Goal: Navigation & Orientation: Understand site structure

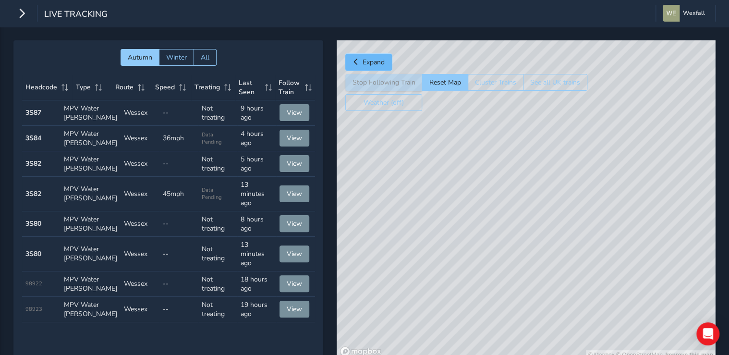
click at [372, 59] on span "Expand" at bounding box center [373, 62] width 22 height 9
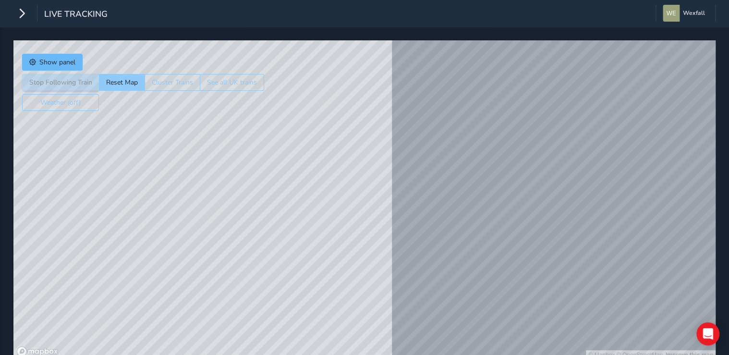
click at [39, 58] on span "Show panel" at bounding box center [57, 62] width 36 height 9
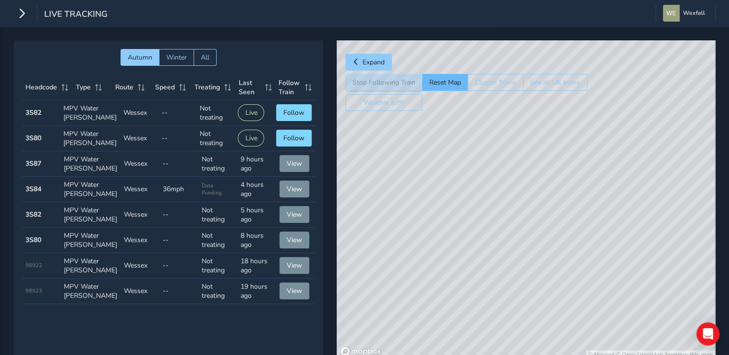
click at [454, 83] on button "Reset Map" at bounding box center [445, 82] width 46 height 17
drag, startPoint x: 597, startPoint y: 211, endPoint x: 551, endPoint y: 226, distance: 48.4
click at [551, 226] on div "© Mapbox © OpenStreetMap Improve this map" at bounding box center [525, 199] width 378 height 319
drag, startPoint x: 496, startPoint y: 232, endPoint x: 555, endPoint y: 206, distance: 64.5
click at [555, 206] on div "© Mapbox © OpenStreetMap Improve this map" at bounding box center [525, 199] width 378 height 319
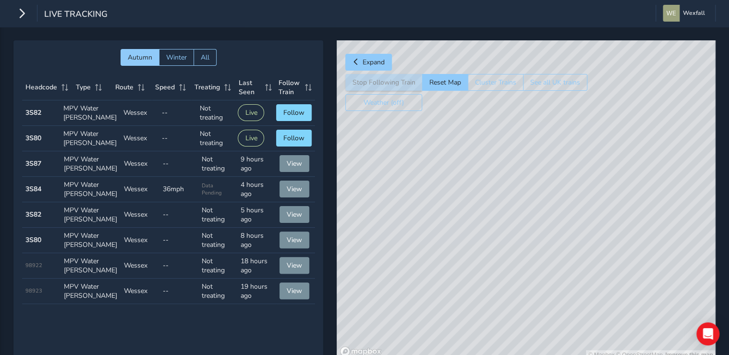
click at [463, 209] on div "© Mapbox © OpenStreetMap Improve this map" at bounding box center [525, 199] width 378 height 319
drag, startPoint x: 566, startPoint y: 274, endPoint x: 570, endPoint y: 172, distance: 101.3
click at [569, 172] on div "© Mapbox © OpenStreetMap Improve this map" at bounding box center [525, 199] width 378 height 319
